Goal: Information Seeking & Learning: Find specific fact

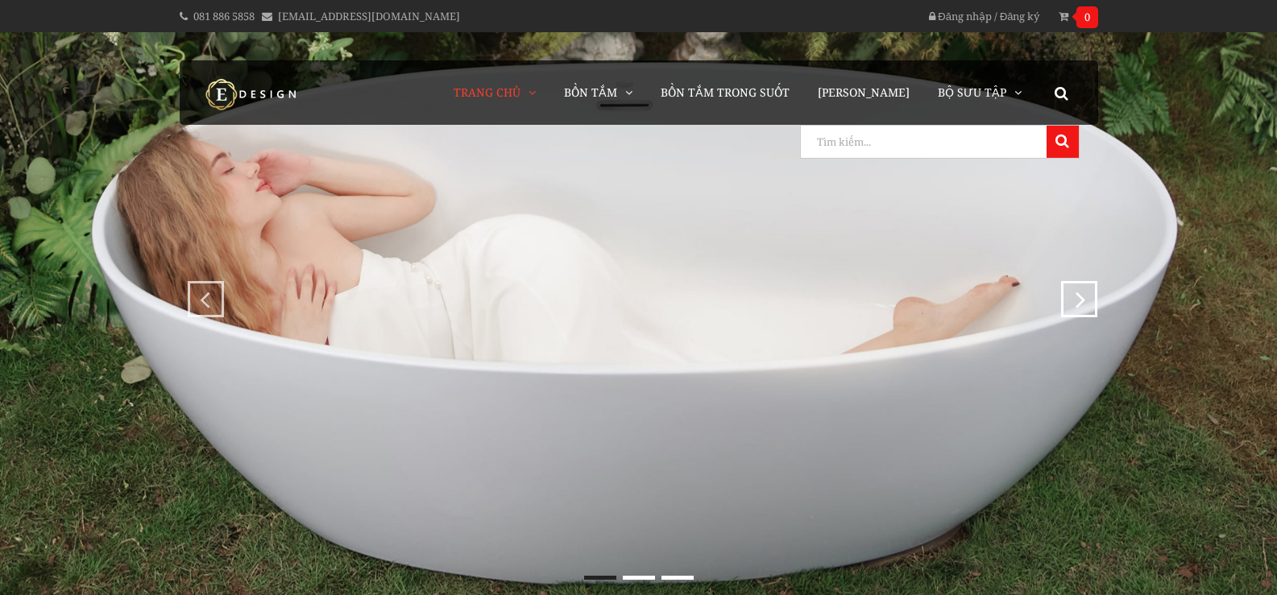
click at [1025, 150] on input "search" at bounding box center [922, 142] width 242 height 32
type input "bron"
click at [1047, 126] on button at bounding box center [1063, 142] width 32 height 32
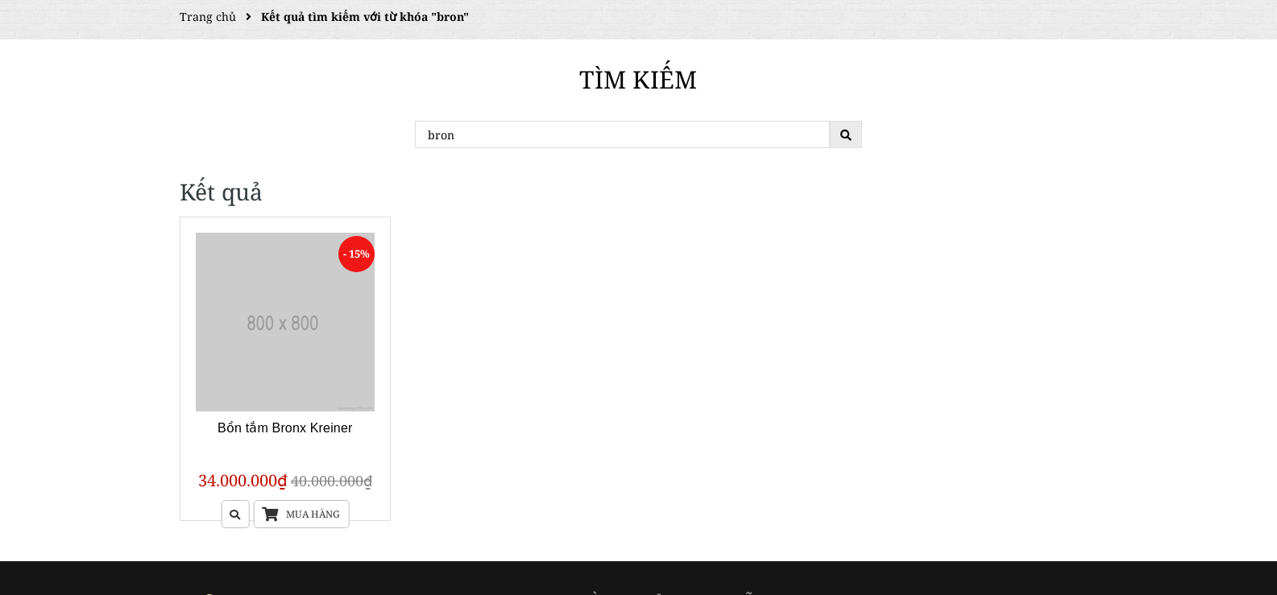
scroll to position [161, 0]
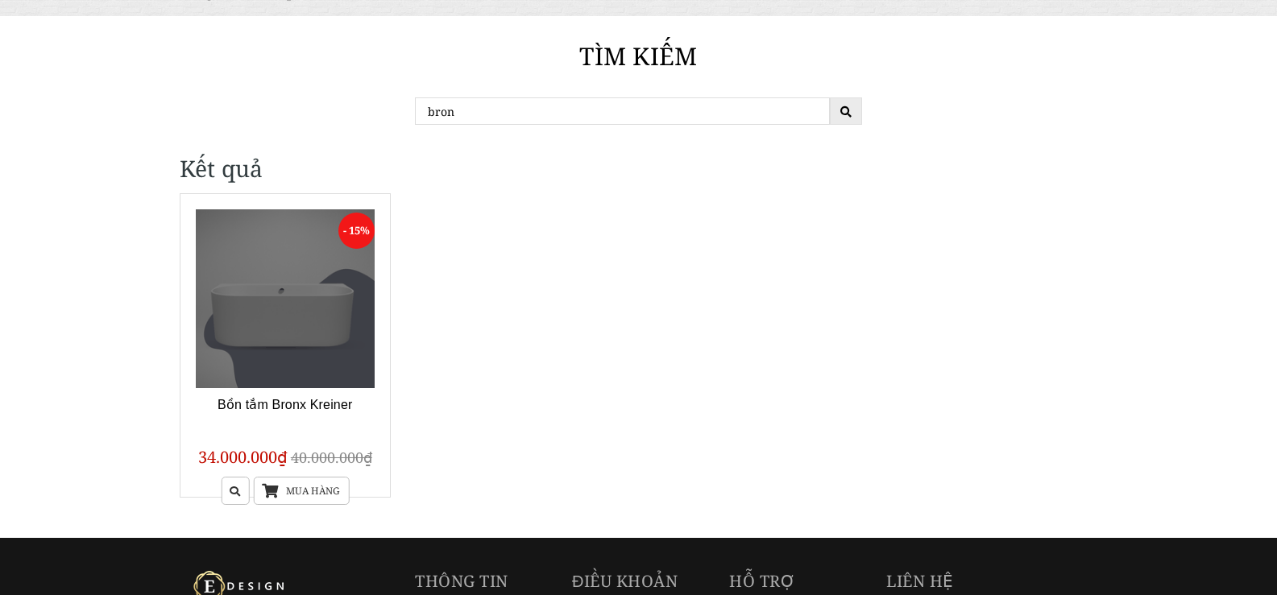
click at [313, 313] on link at bounding box center [286, 299] width 180 height 180
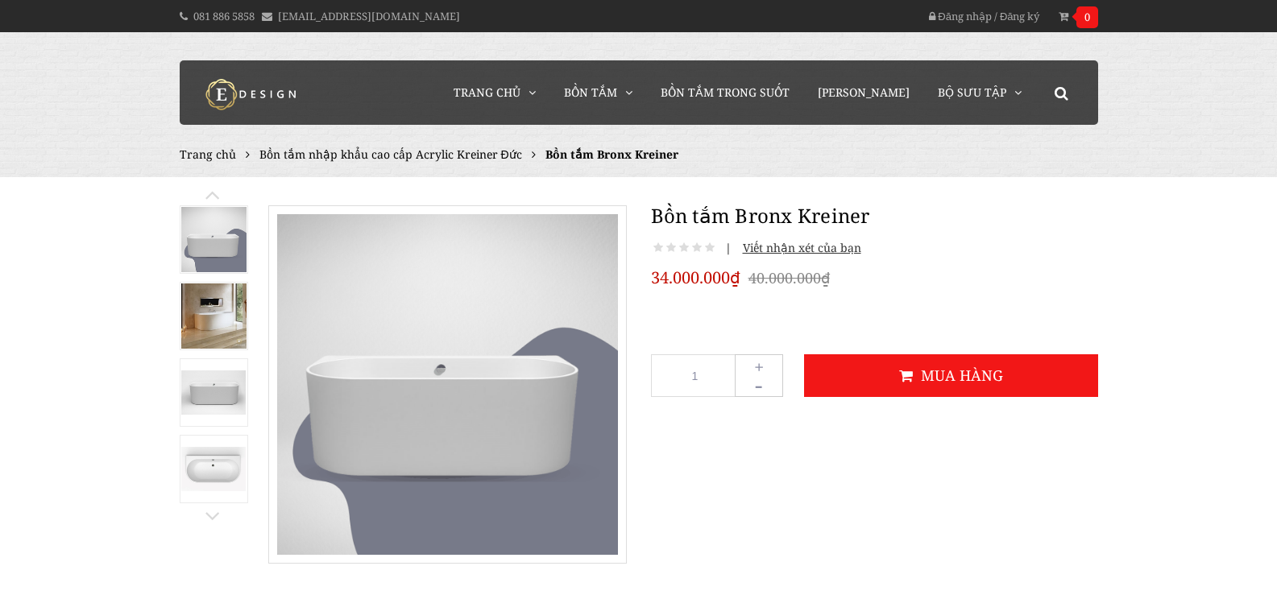
click at [203, 458] on img at bounding box center [213, 469] width 65 height 44
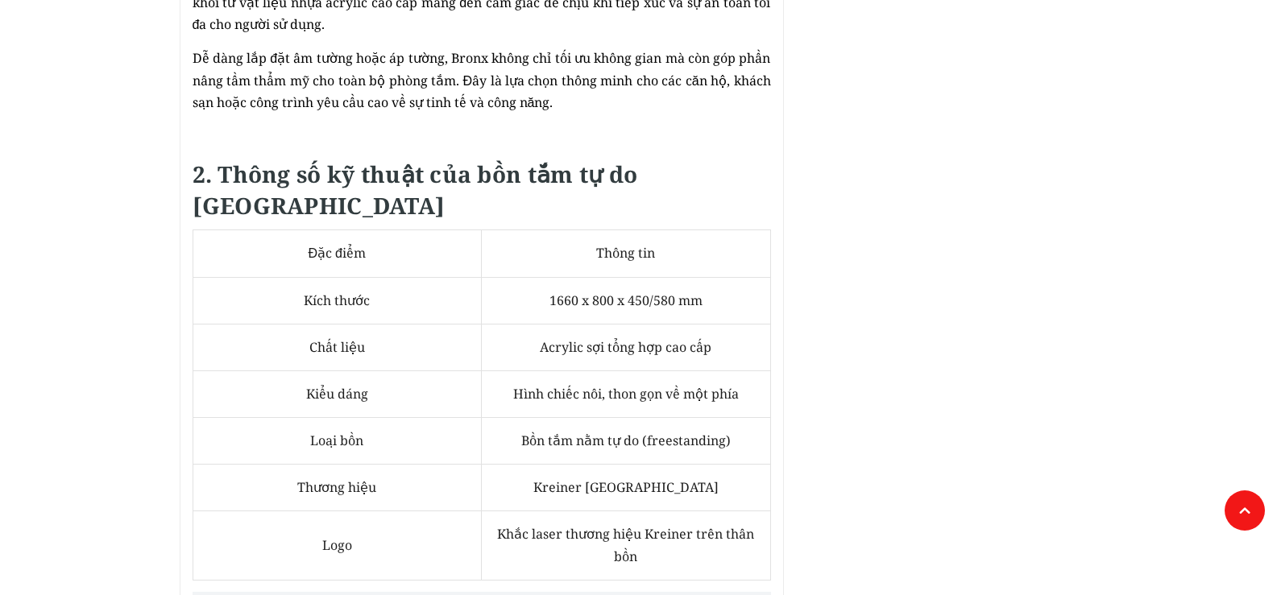
scroll to position [1047, 0]
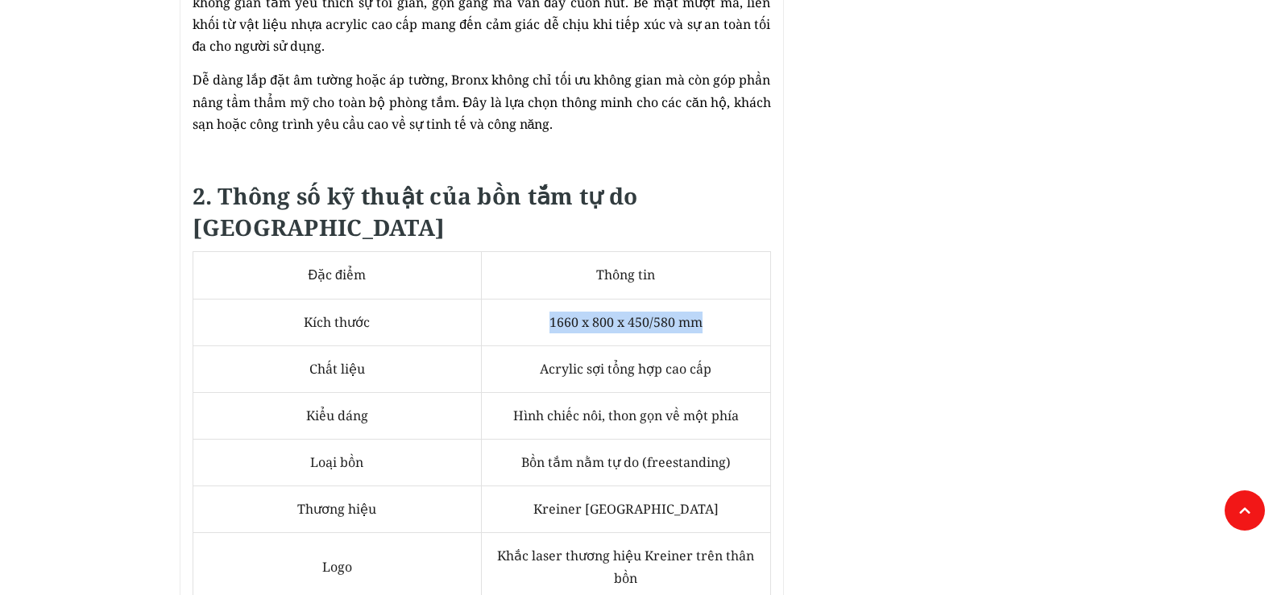
drag, startPoint x: 548, startPoint y: 300, endPoint x: 707, endPoint y: 301, distance: 158.7
click at [707, 301] on td "1660 x 800 x 450/580 mm" at bounding box center [626, 322] width 289 height 47
copy span "1660 x 800 x 450/580 mm"
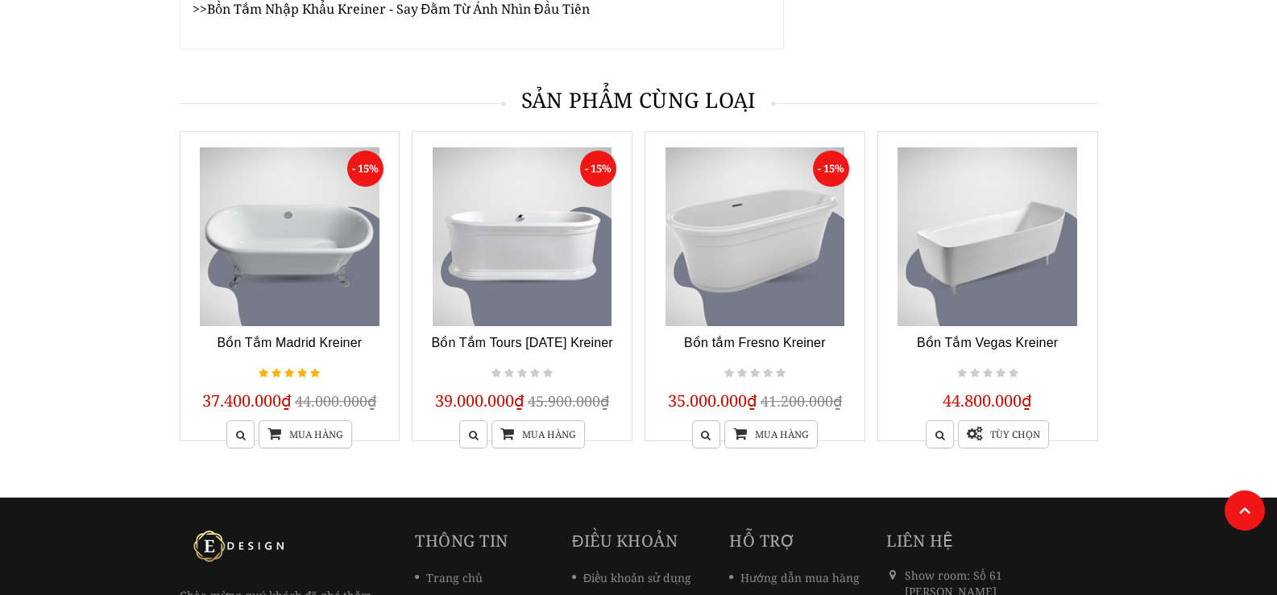
scroll to position [2578, 0]
